Goal: Task Accomplishment & Management: Manage account settings

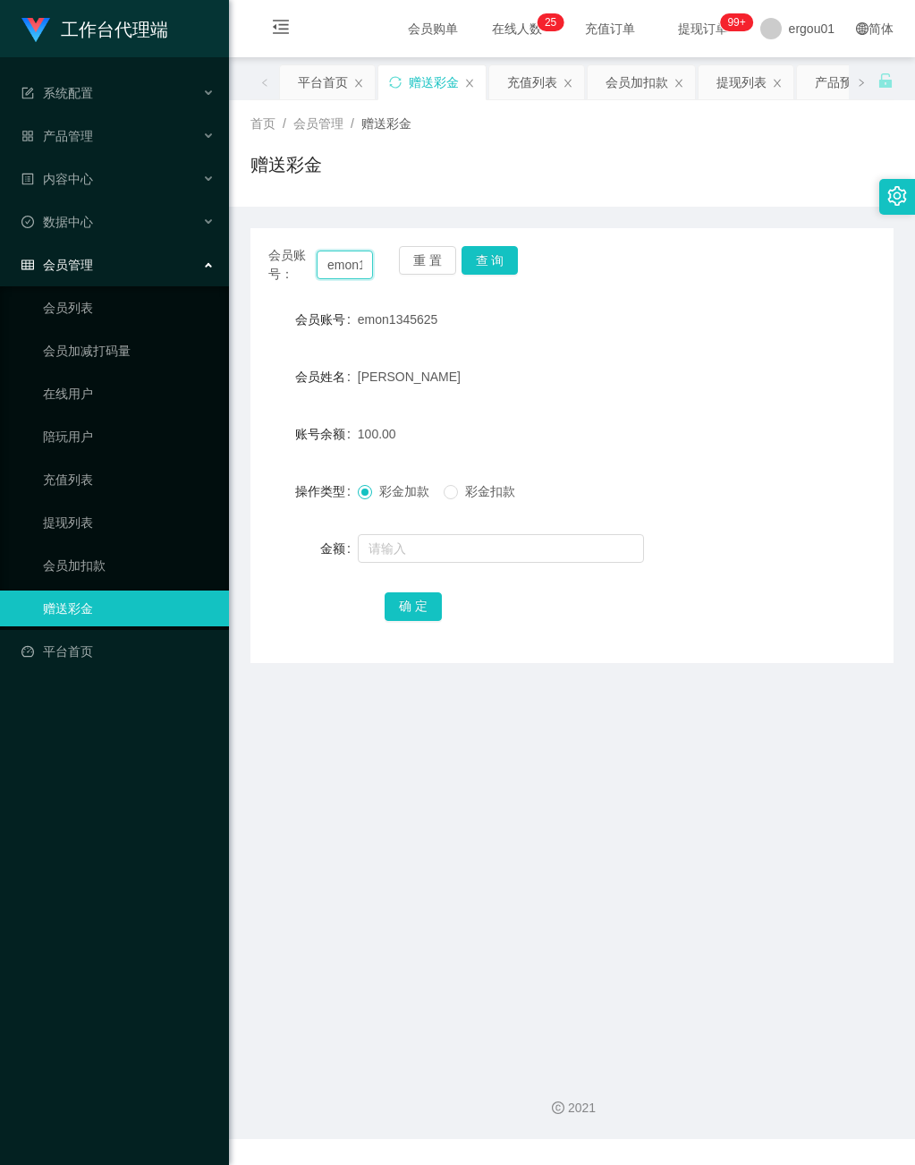
scroll to position [0, 47]
drag, startPoint x: 320, startPoint y: 263, endPoint x: 640, endPoint y: 284, distance: 320.0
click at [640, 284] on div "会员账号： emon1345625 重 置 查 询 会员账号 emon1345625 会员姓名 [PERSON_NAME] Emon 账号余额 100.00 …" at bounding box center [571, 445] width 643 height 435
drag, startPoint x: 495, startPoint y: 253, endPoint x: 532, endPoint y: 264, distance: 39.1
click at [495, 253] on button "查 询" at bounding box center [490, 260] width 57 height 29
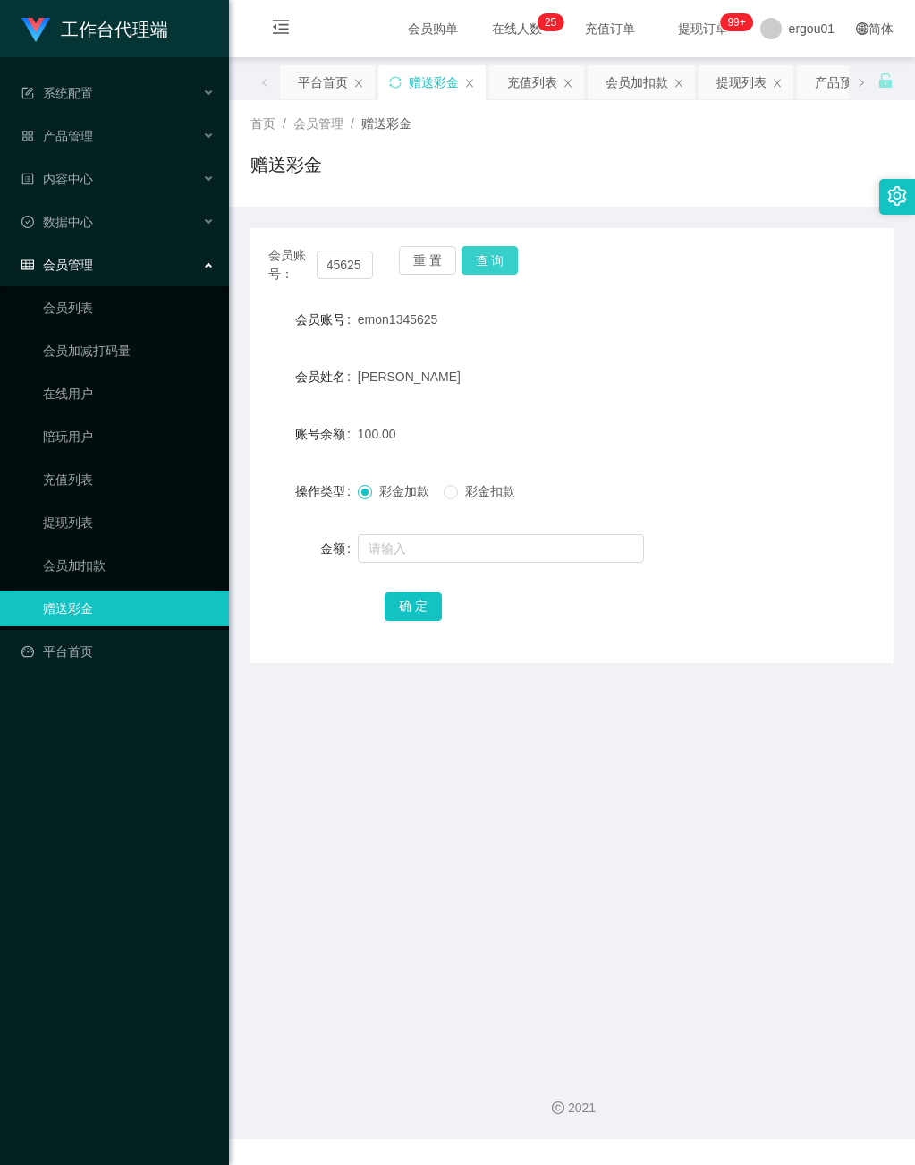
scroll to position [0, 0]
click at [486, 256] on button "查 询" at bounding box center [490, 260] width 57 height 29
click at [72, 504] on link "提现列表" at bounding box center [129, 522] width 172 height 36
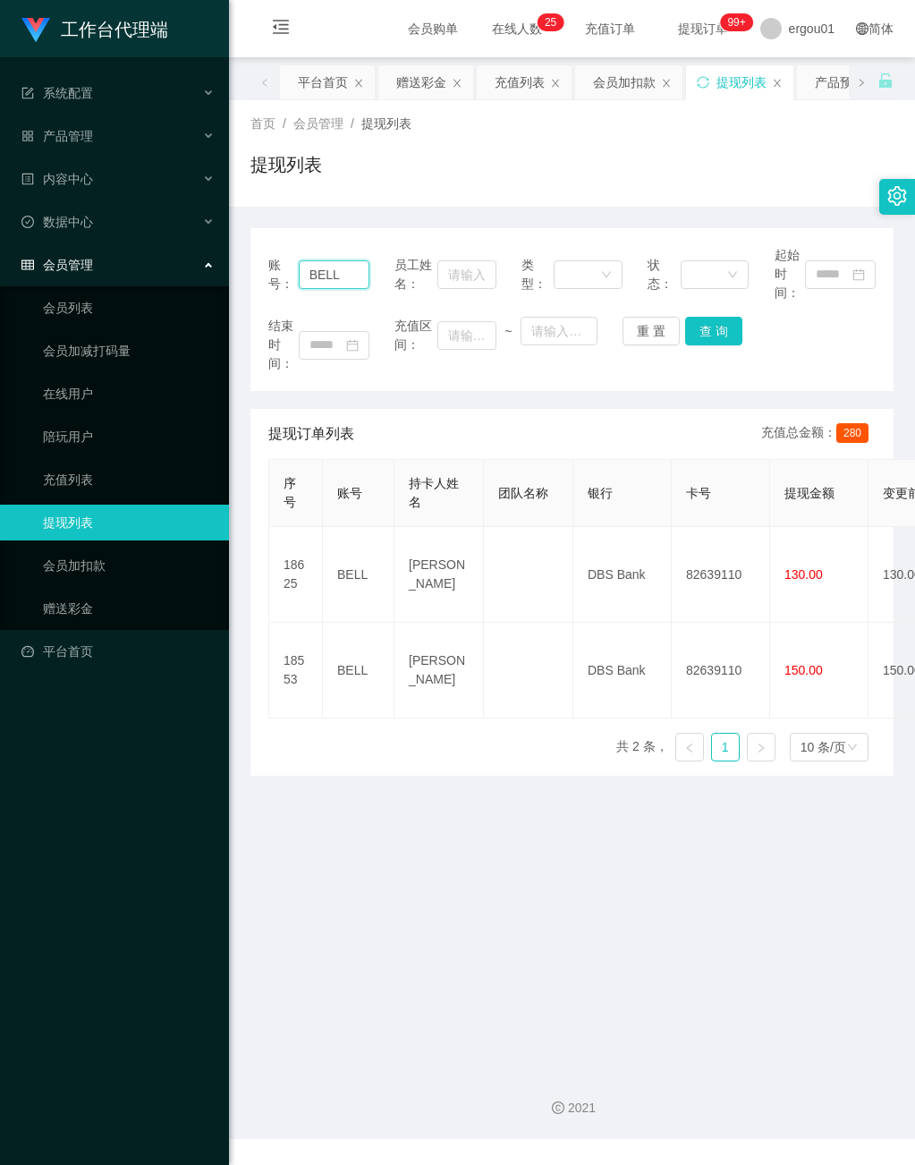
drag, startPoint x: 306, startPoint y: 271, endPoint x: 540, endPoint y: 271, distance: 234.3
click at [513, 271] on div "账号： BELL 员工姓名： 类型： 状态： 起始时间：" at bounding box center [571, 274] width 607 height 56
paste input "emon1345625"
type input "emon1345625"
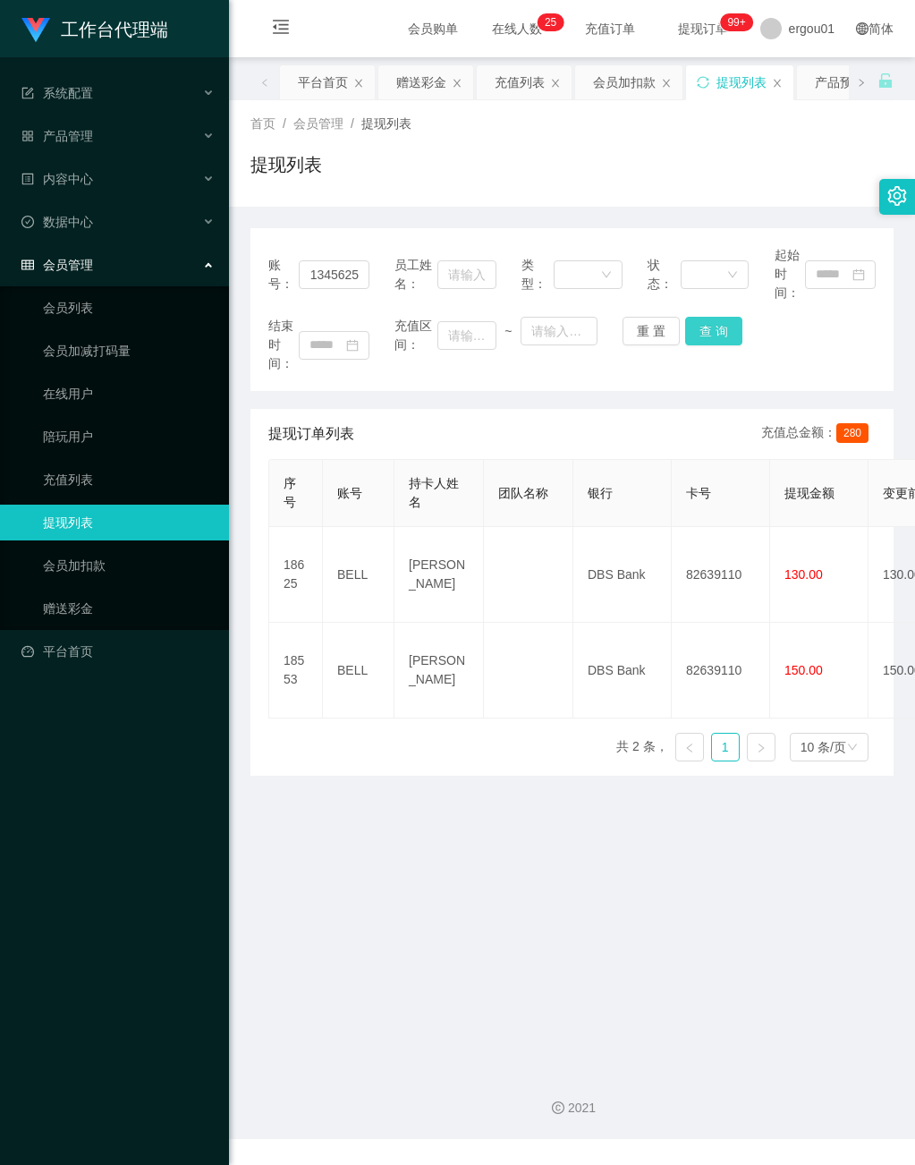
click at [708, 325] on button "查 询" at bounding box center [713, 331] width 57 height 29
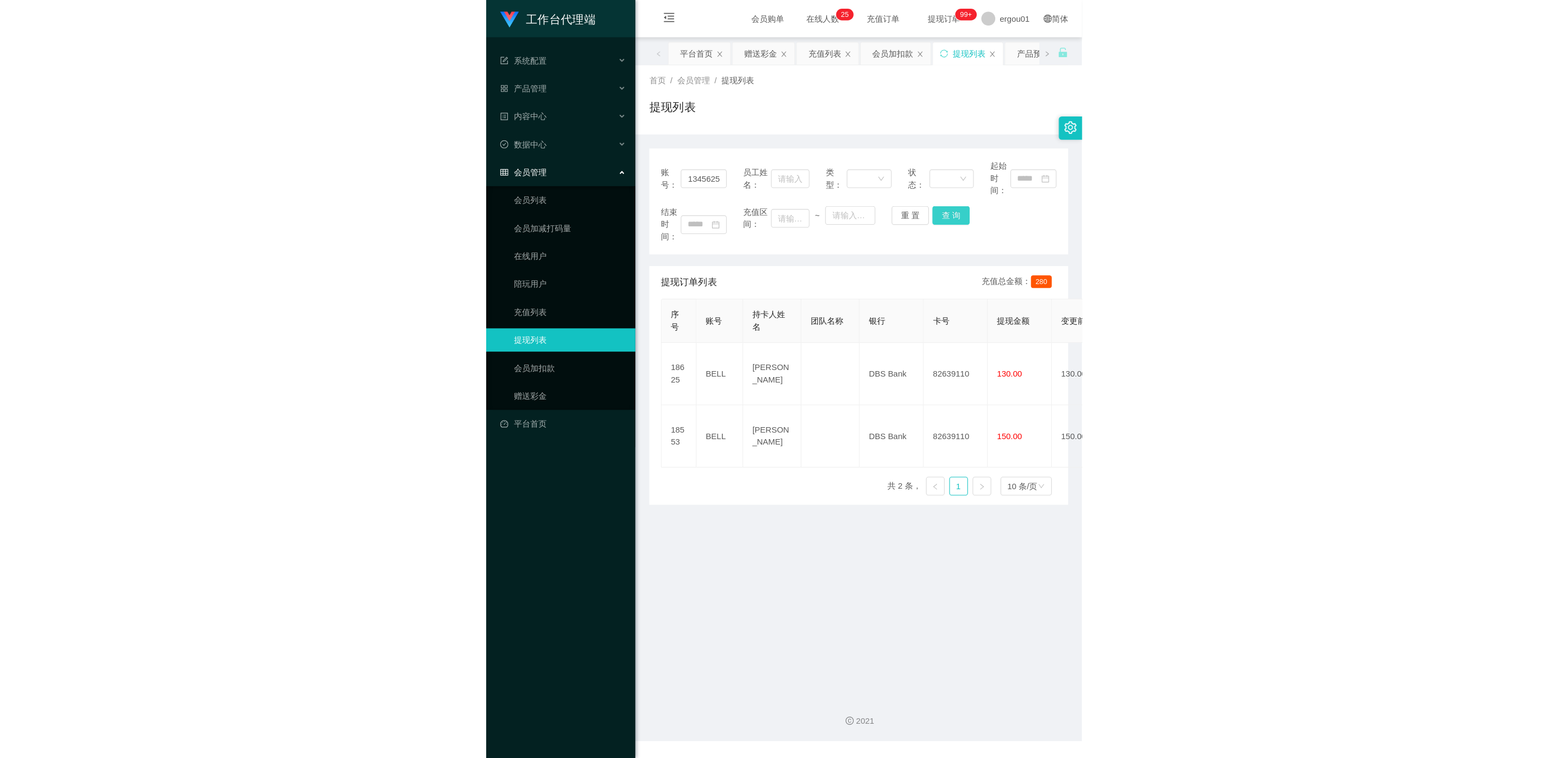
scroll to position [0, 0]
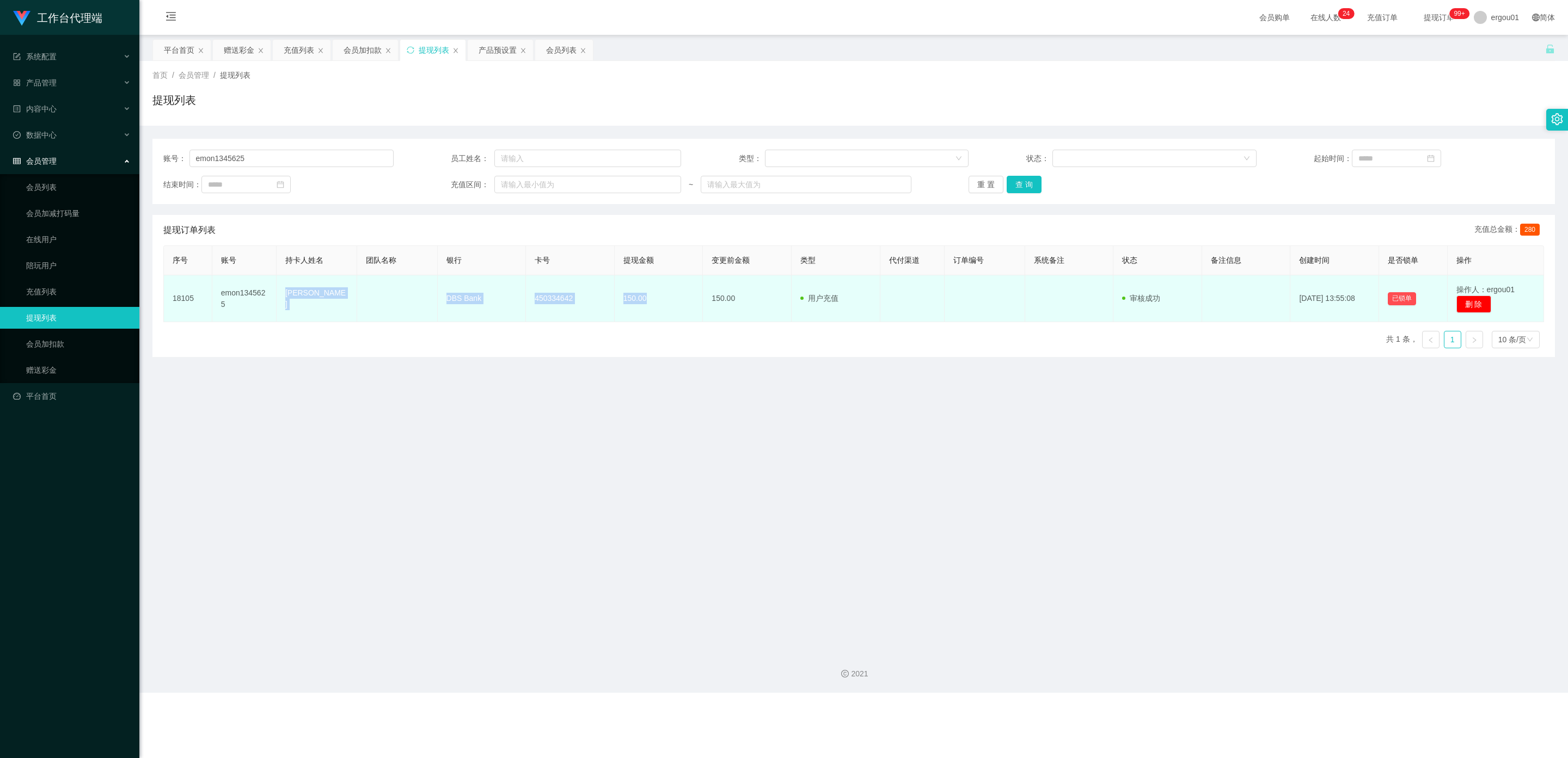
drag, startPoint x: 281, startPoint y: 296, endPoint x: 648, endPoint y: 305, distance: 367.1
click at [556, 305] on tr "18105 emon1345625 [PERSON_NAME] Emon DBS Bank 450334642 150.00 150.00 用户充值 人工扣款…" at bounding box center [853, 299] width 1380 height 47
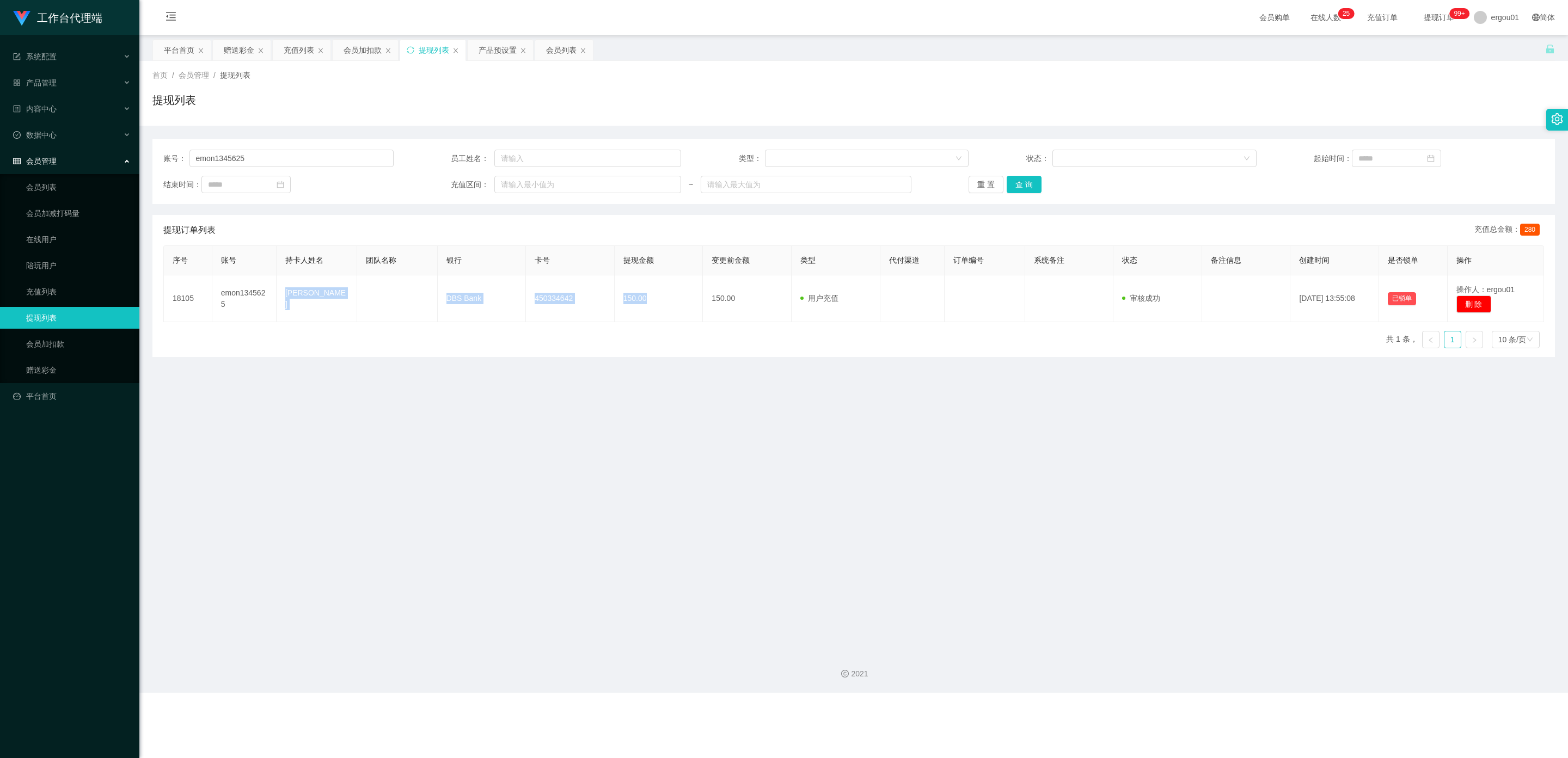
copy tr "[PERSON_NAME] Emon DBS Bank 450334642 150.00"
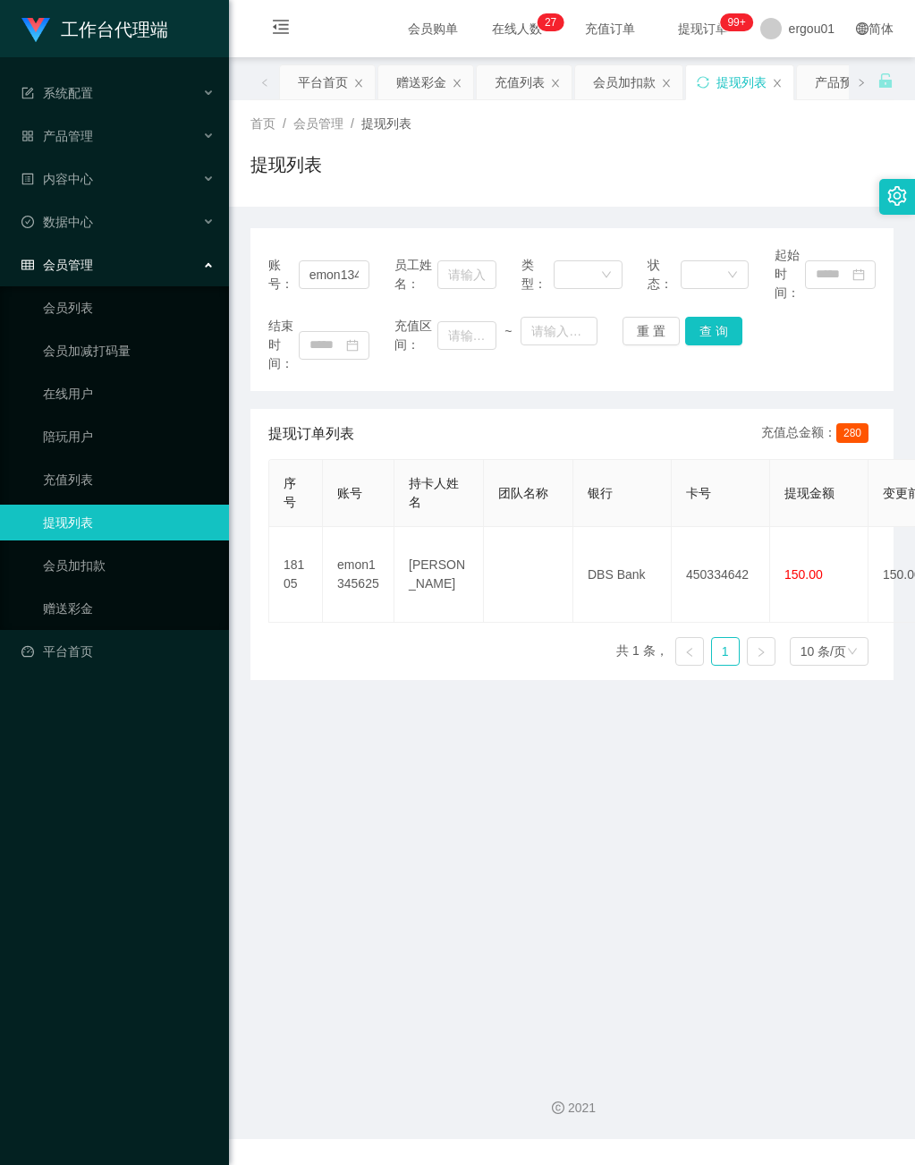
drag, startPoint x: 398, startPoint y: 795, endPoint x: 707, endPoint y: 393, distance: 507.2
click at [397, 784] on main "关闭左侧 关闭右侧 关闭其它 刷新页面 平台首页 赠送彩金 充值列表 会员加扣款 提现列表 产品预设置 会员列表 首页 / 会员管理 / 提现列表 / 提现列…" at bounding box center [572, 556] width 686 height 998
click at [698, 318] on button "查 询" at bounding box center [713, 331] width 57 height 29
click at [457, 936] on main "关闭左侧 关闭右侧 关闭其它 刷新页面 平台首页 赠送彩金 充值列表 会员加扣款 提现列表 产品预设置 会员列表 首页 / 会员管理 / 提现列表 / 提现列…" at bounding box center [572, 556] width 686 height 998
drag, startPoint x: 157, startPoint y: 787, endPoint x: 208, endPoint y: 588, distance: 205.9
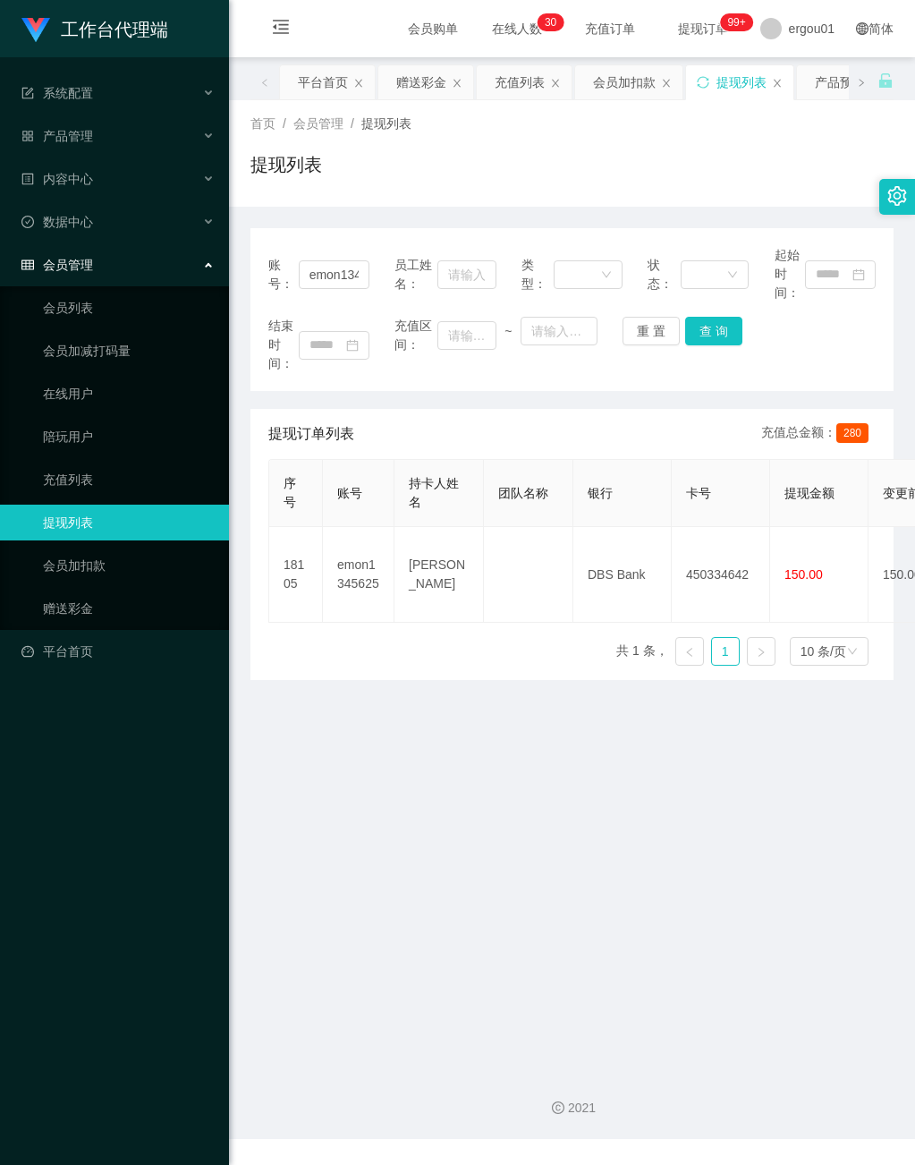
click at [157, 781] on div "工作台代理端 系统配置 产品管理 产品列表 产品预设置 开奖记录 注单管理 即时注单 内容中心 数据中心 会员管理 会员列表 会员加减打码量 在线用户 陪玩用…" at bounding box center [114, 582] width 229 height 1165
click at [707, 327] on button "查 询" at bounding box center [713, 331] width 57 height 29
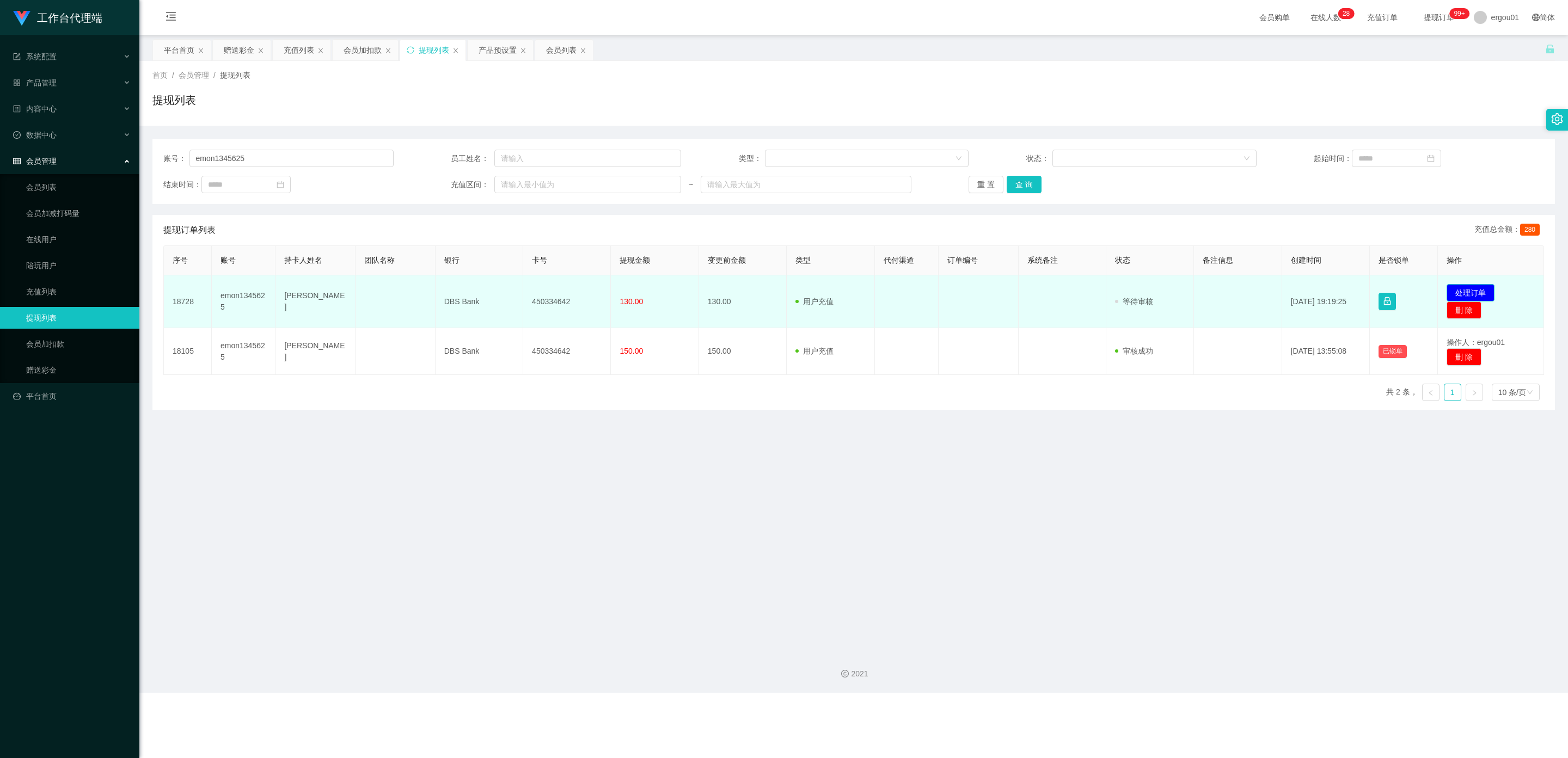
click at [556, 292] on button "处理订单" at bounding box center [1471, 293] width 48 height 18
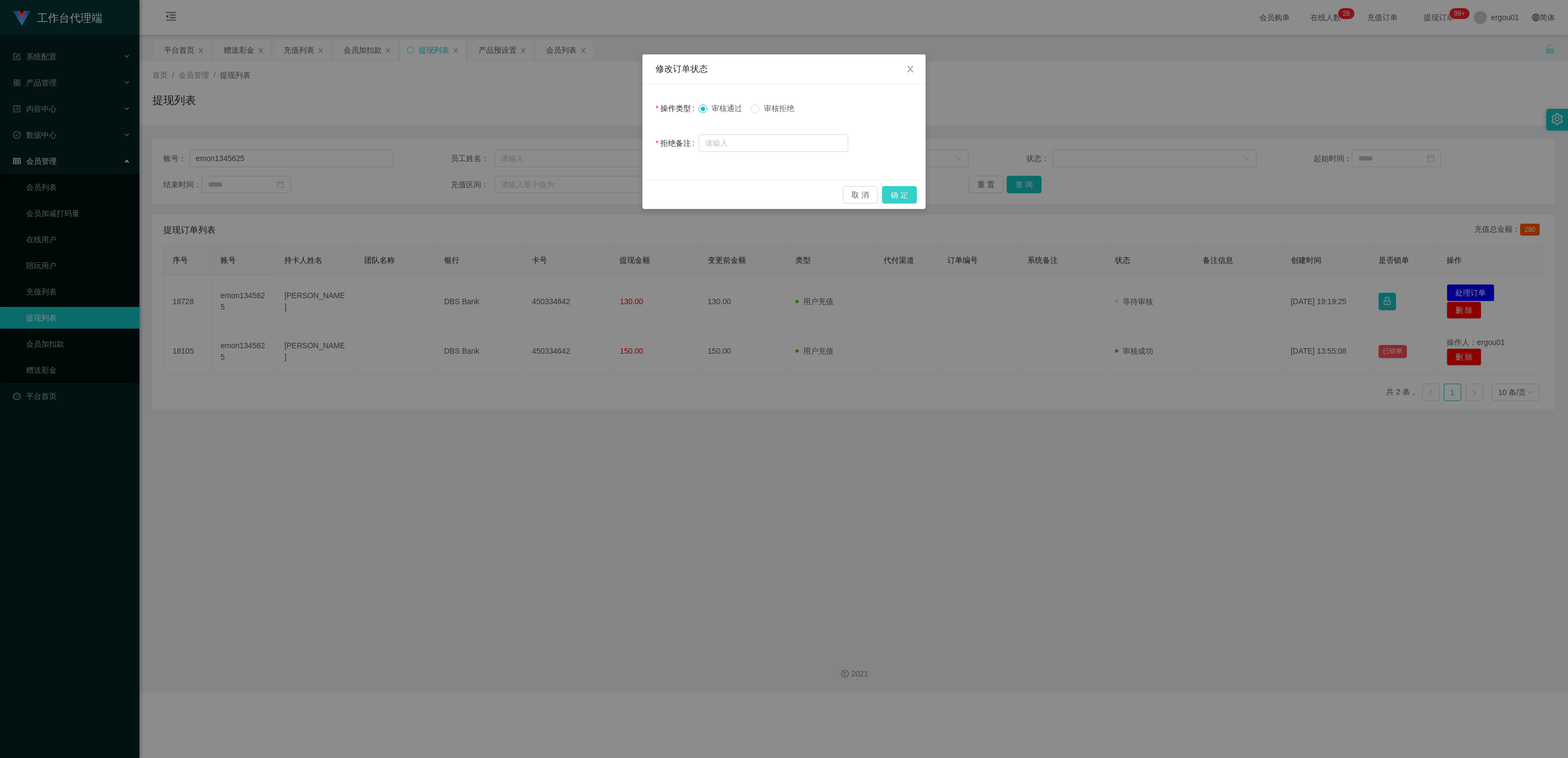
click at [556, 196] on button "确 定" at bounding box center [899, 195] width 35 height 18
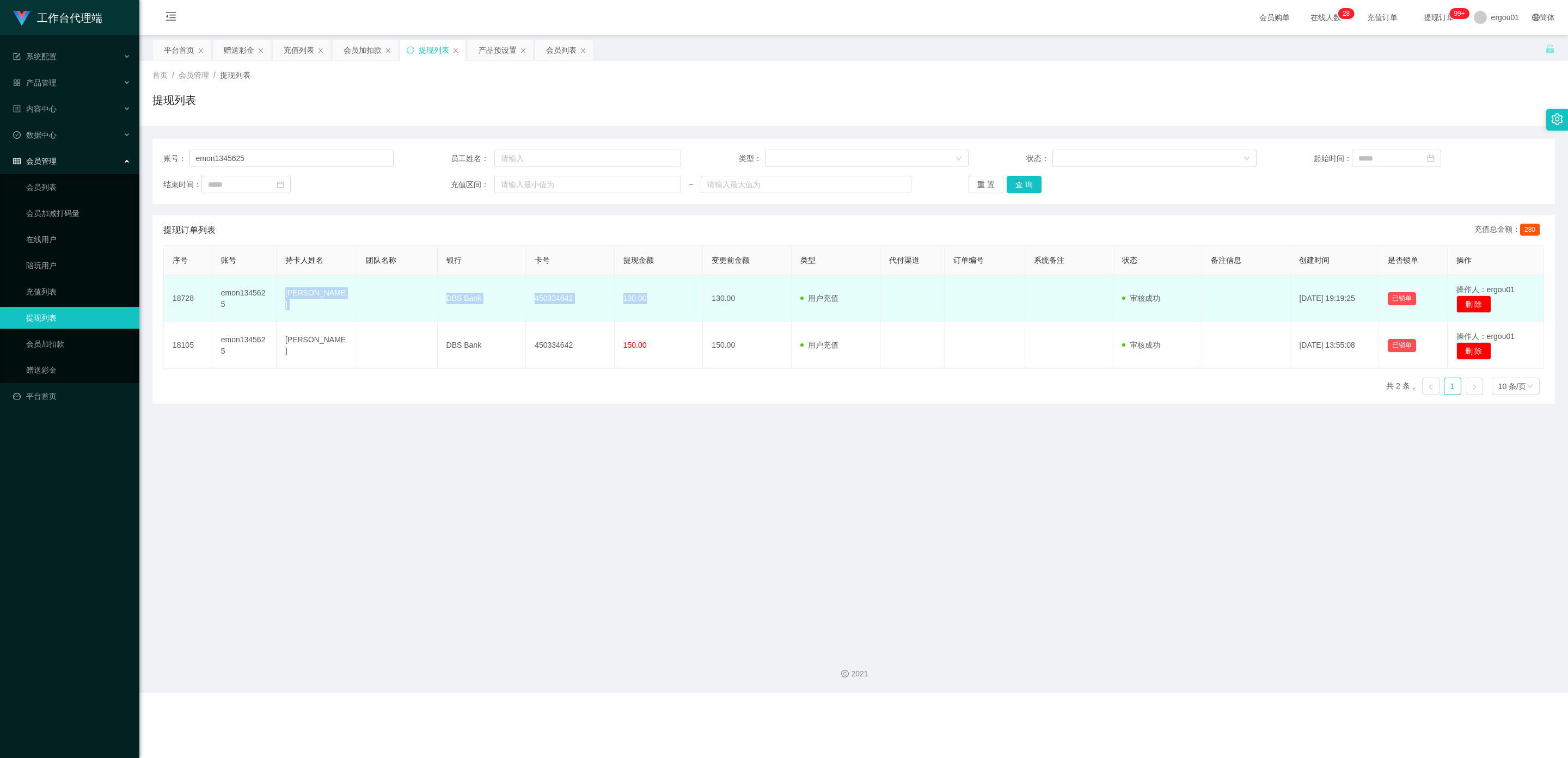
drag, startPoint x: 660, startPoint y: 299, endPoint x: 417, endPoint y: 308, distance: 243.2
click at [281, 294] on tr "18728 emon1345625 [PERSON_NAME] Emon DBS Bank 450334642 130.00 130.00 用户充值 人工扣款…" at bounding box center [853, 299] width 1380 height 47
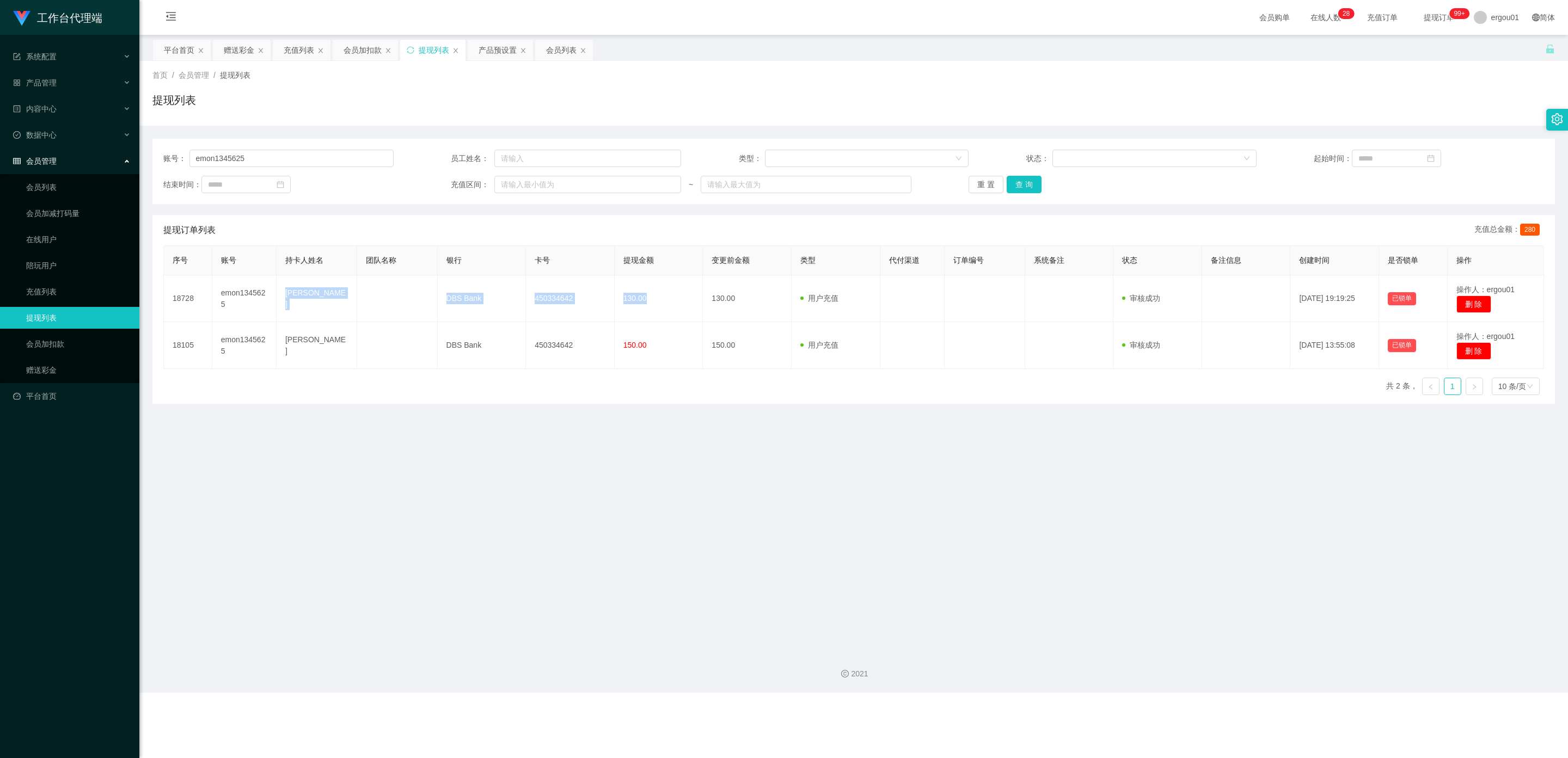
copy tr "[PERSON_NAME] Emon DBS Bank 450334642 130.00"
